Goal: Transaction & Acquisition: Purchase product/service

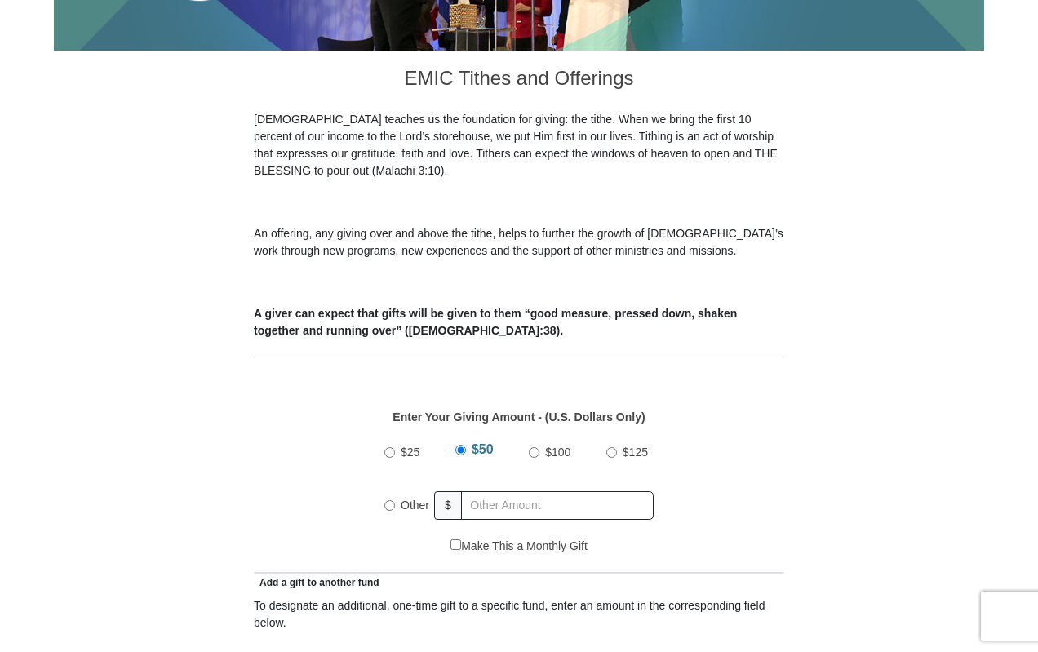
click at [386, 500] on input "Other" at bounding box center [389, 505] width 11 height 11
radio input "true"
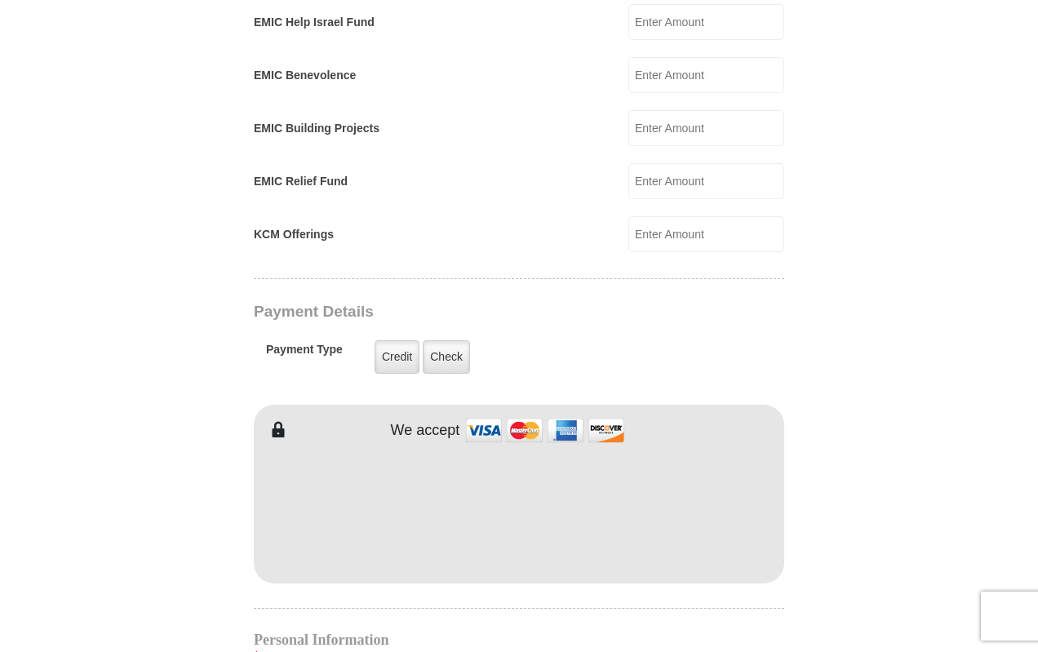
scroll to position [1060, 0]
type input "10.00"
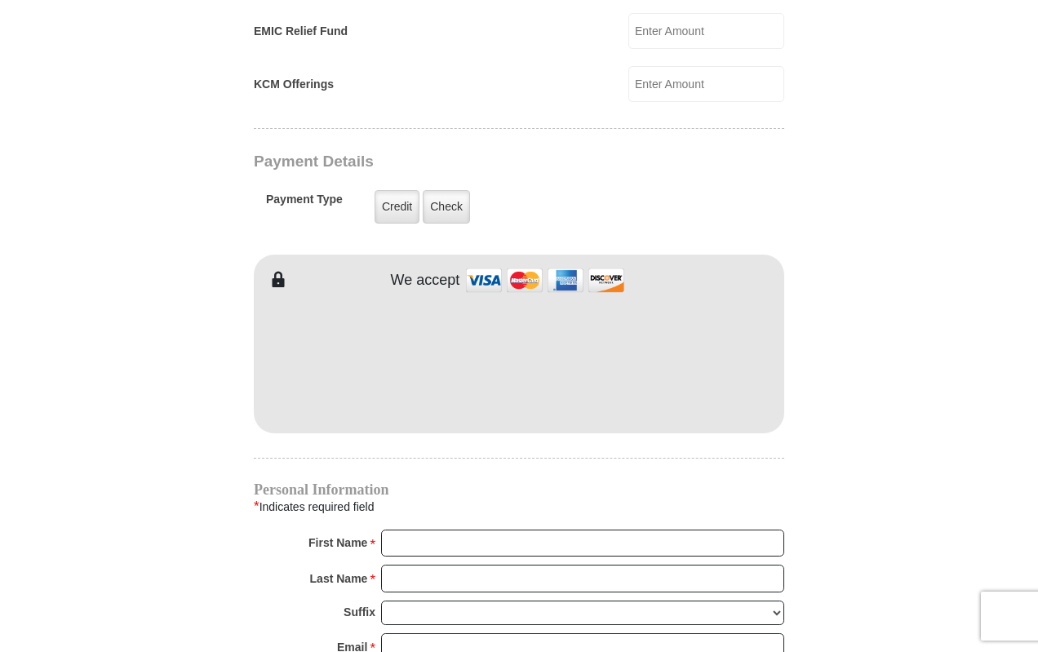
scroll to position [1224, 0]
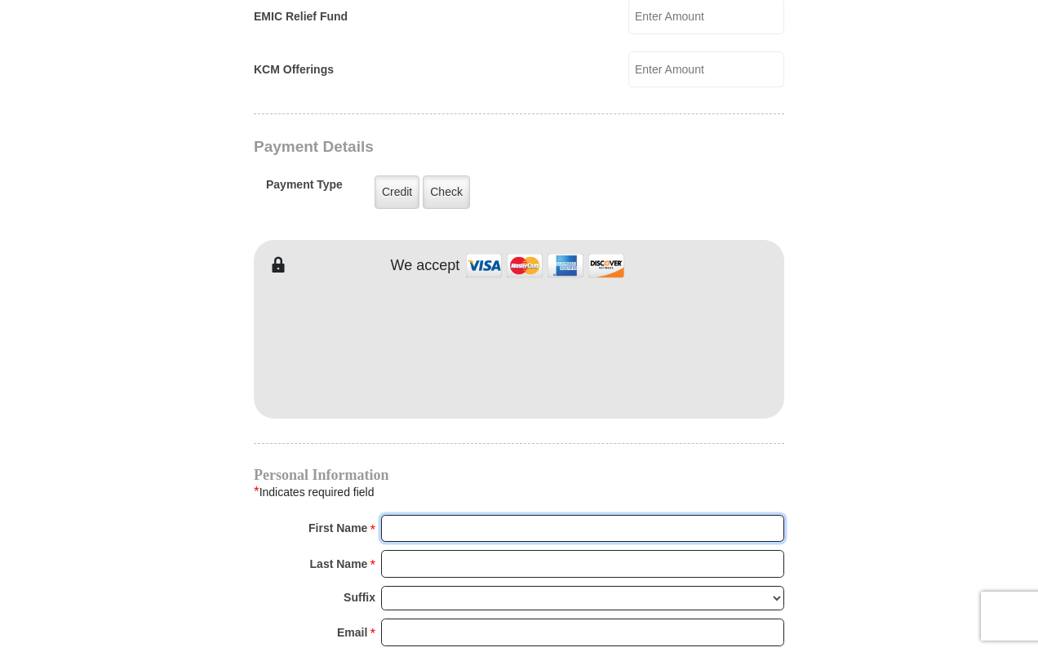
click at [397, 515] on input "First Name *" at bounding box center [582, 529] width 403 height 28
type input "Betty"
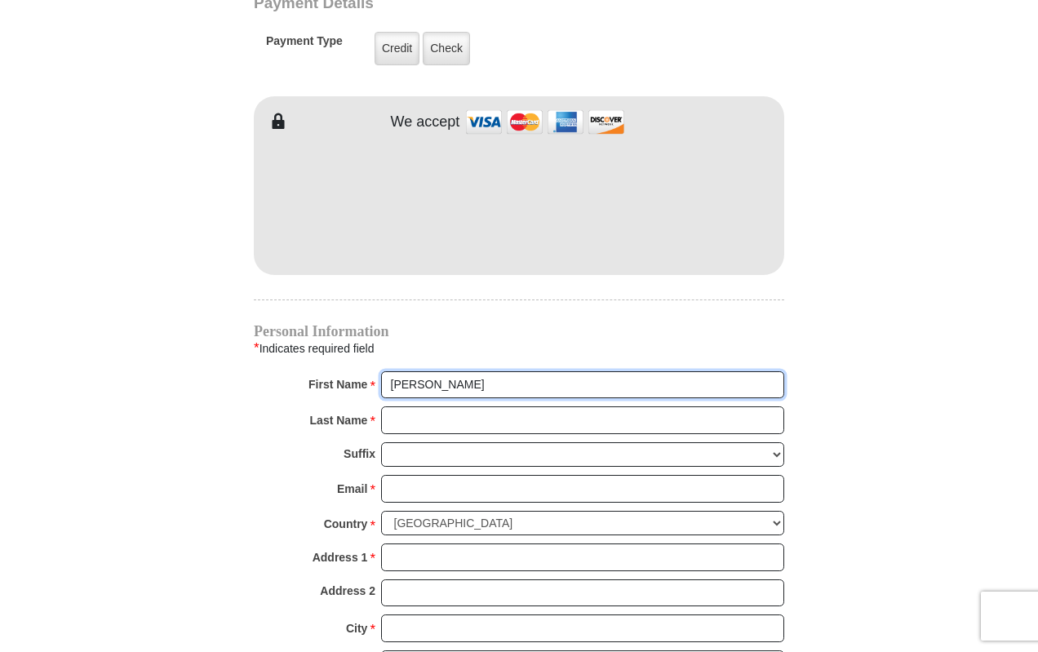
scroll to position [1387, 0]
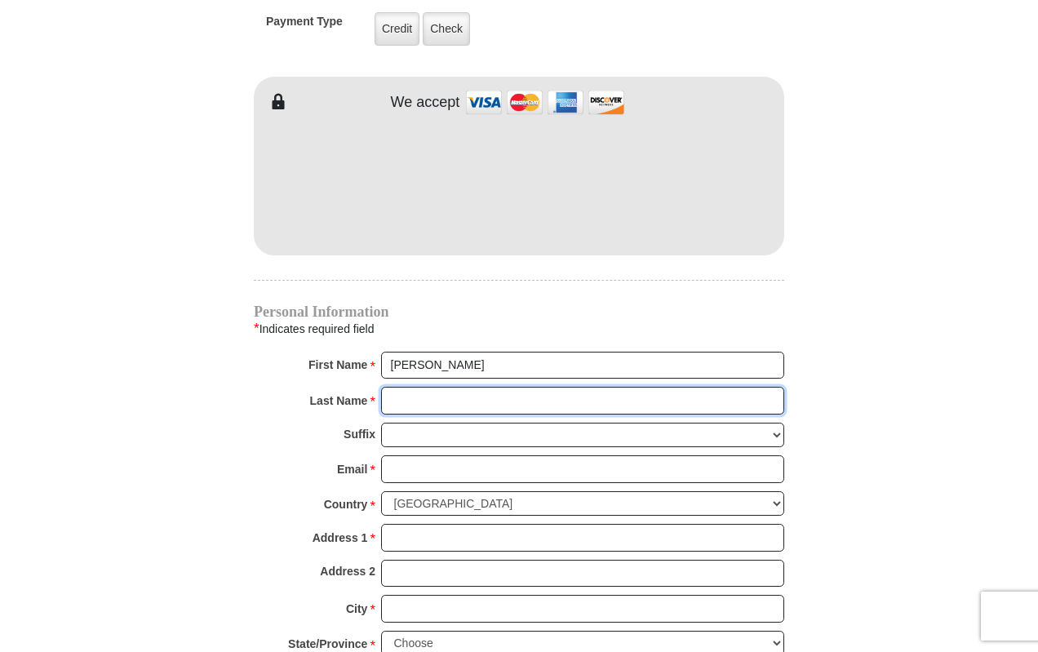
click at [456, 387] on input "Last Name *" at bounding box center [582, 401] width 403 height 28
type input "King"
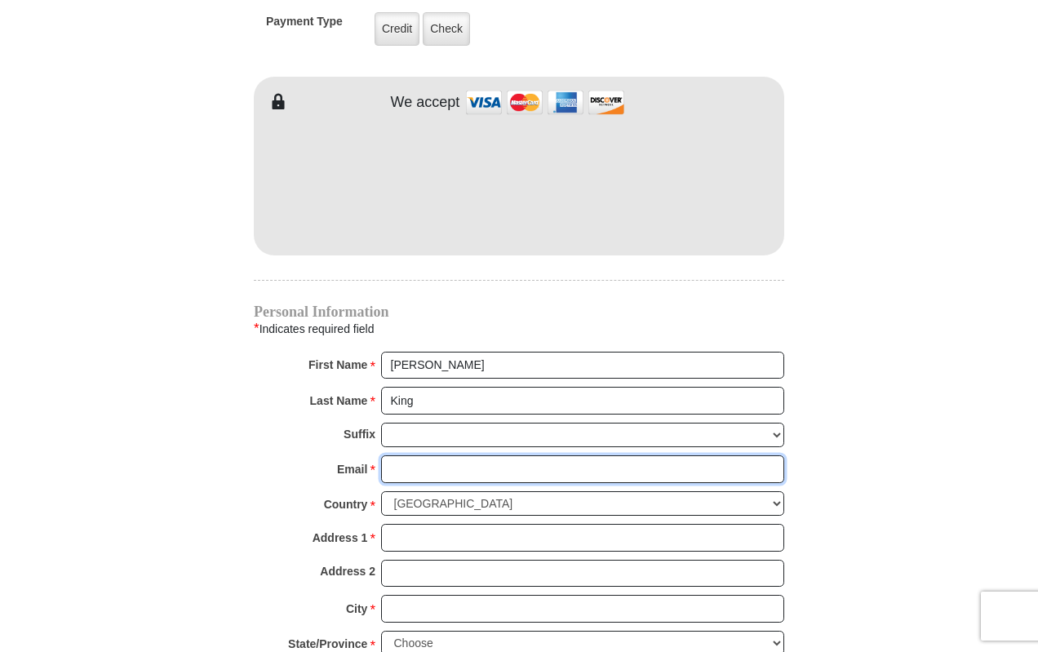
click at [484, 455] on input "Email *" at bounding box center [582, 469] width 403 height 28
type input "time2pray64@gmail.com"
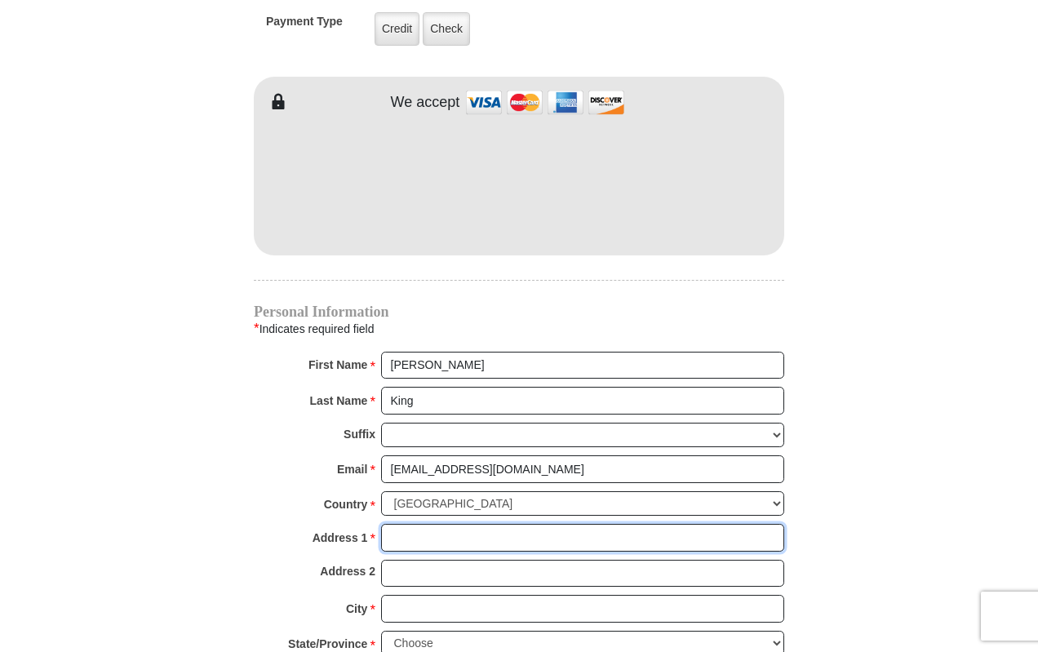
click at [454, 524] on input "Address 1 *" at bounding box center [582, 538] width 403 height 28
type input "1301 Elver Rd"
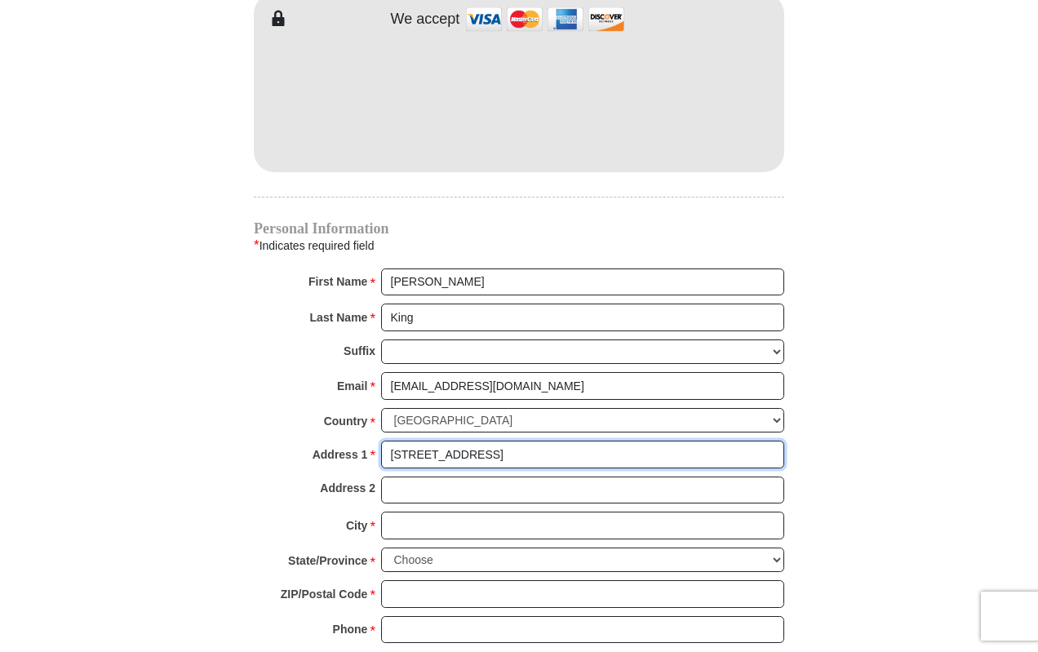
scroll to position [1550, 0]
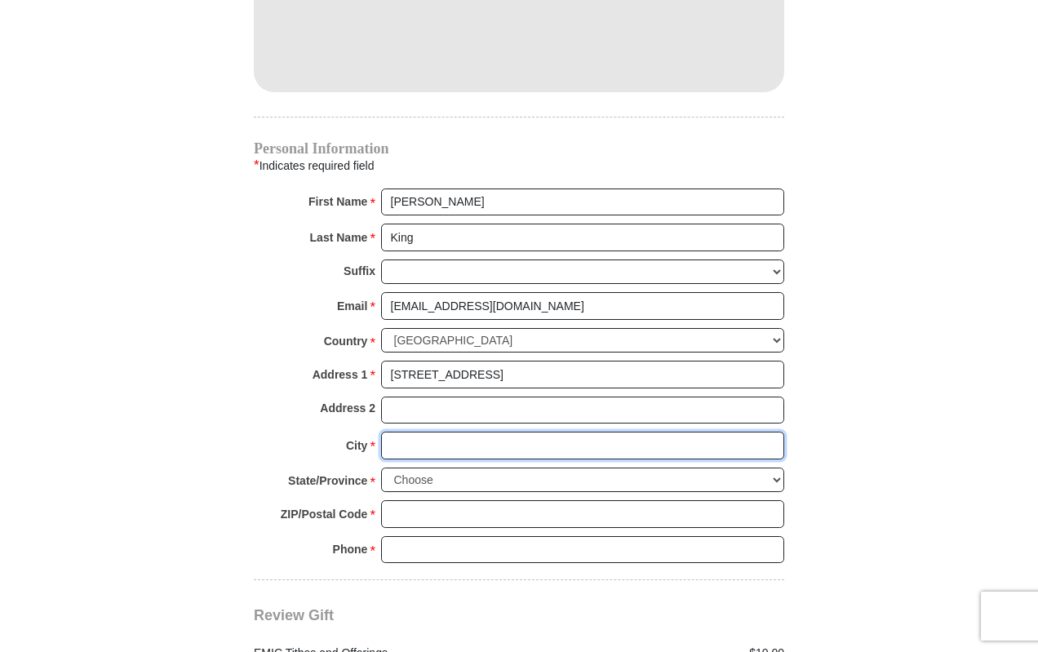
click at [427, 431] on input "City *" at bounding box center [582, 445] width 403 height 28
type input "Canyon"
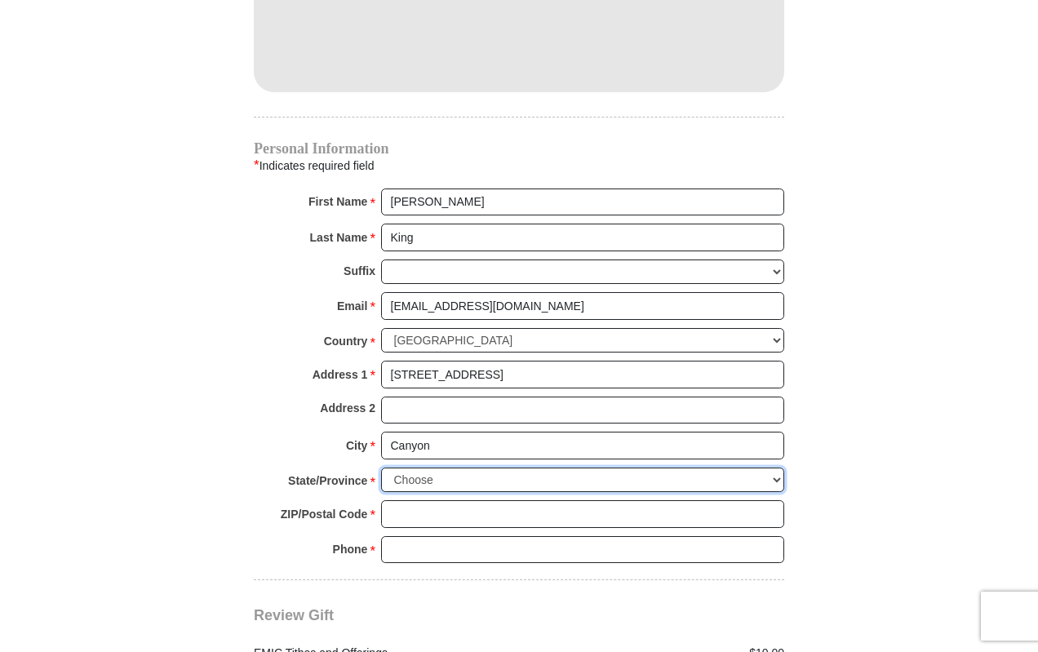
select select "TX"
type input "79015"
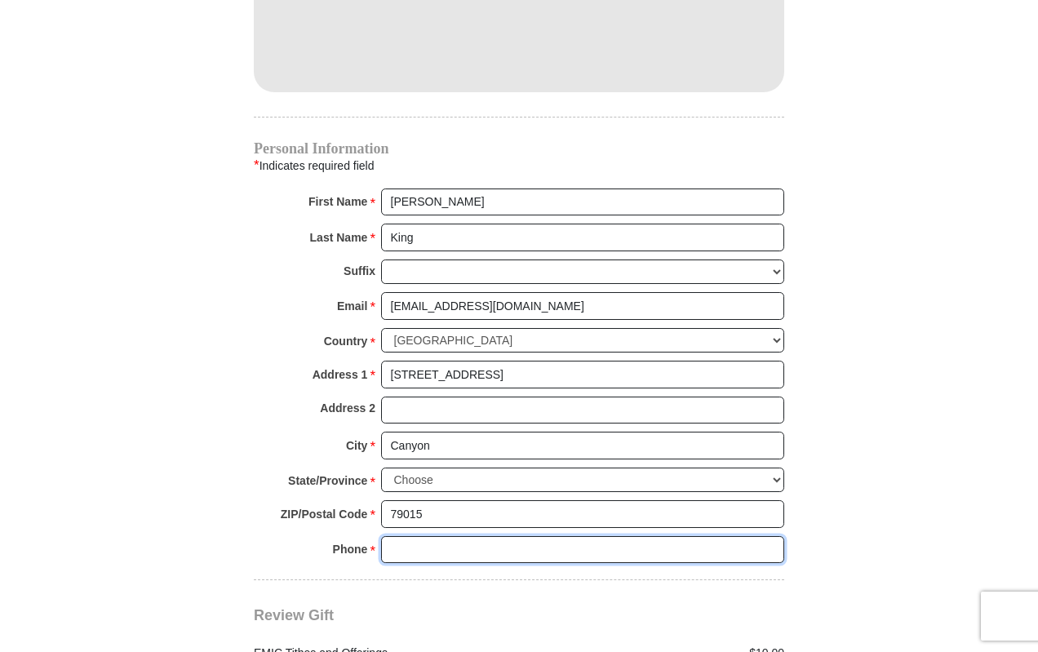
type input "8064882623"
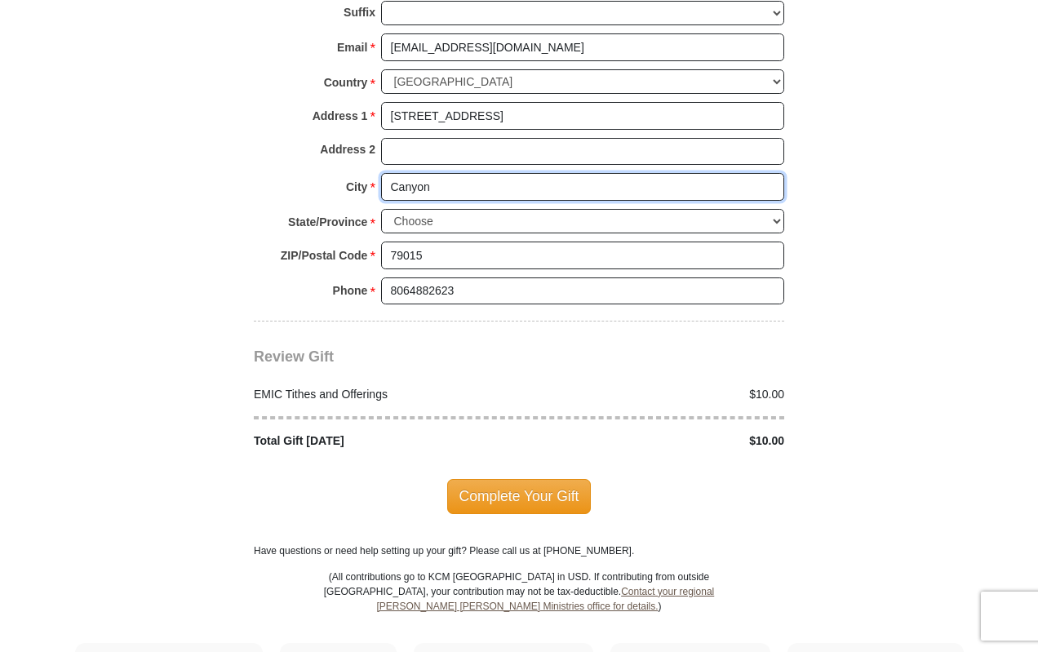
scroll to position [1876, 0]
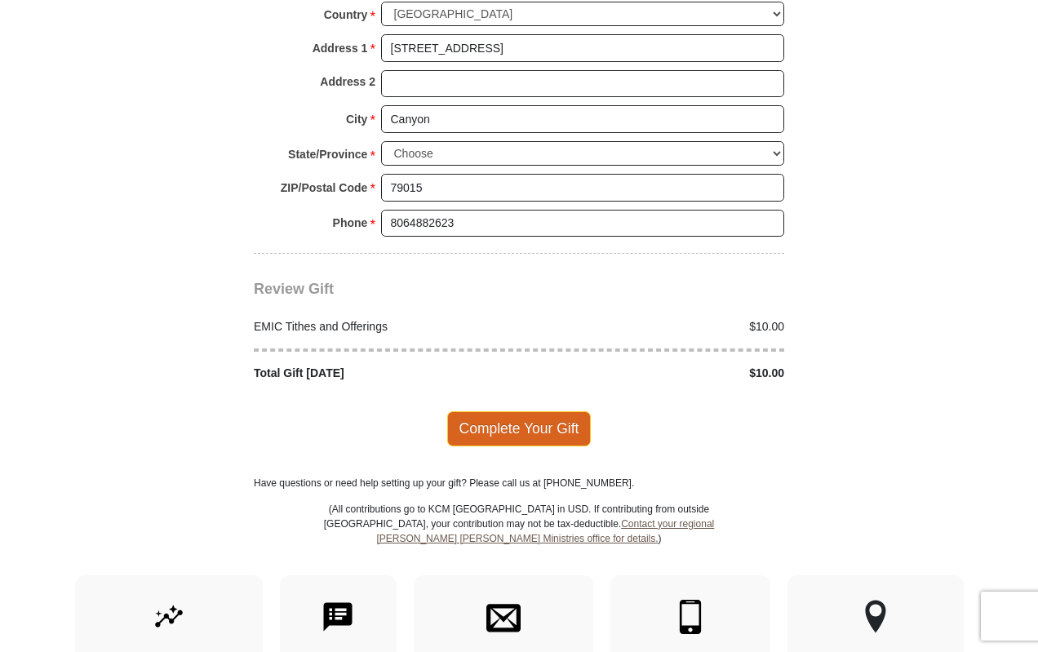
click at [513, 412] on span "Complete Your Gift" at bounding box center [519, 428] width 144 height 34
